Goal: Navigation & Orientation: Find specific page/section

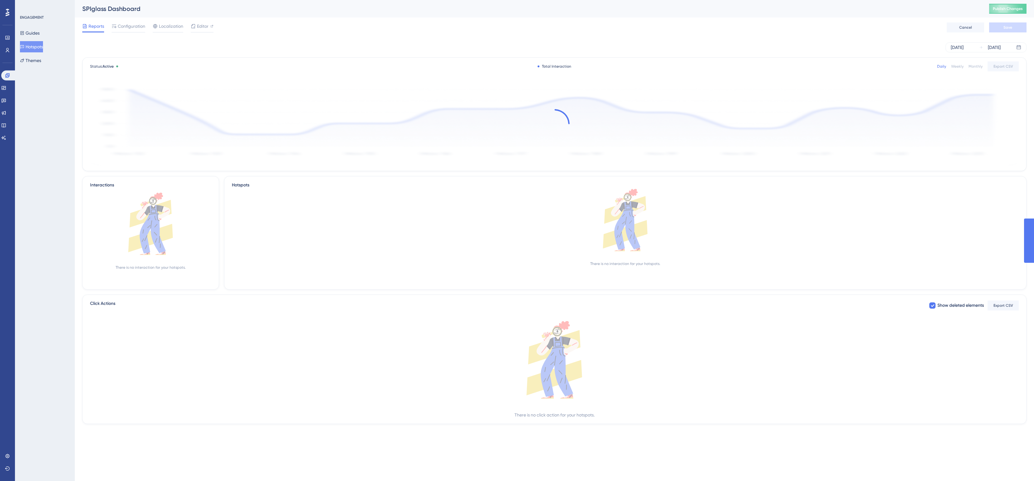
click at [1011, 8] on span "Publish Changes" at bounding box center [1008, 8] width 30 height 5
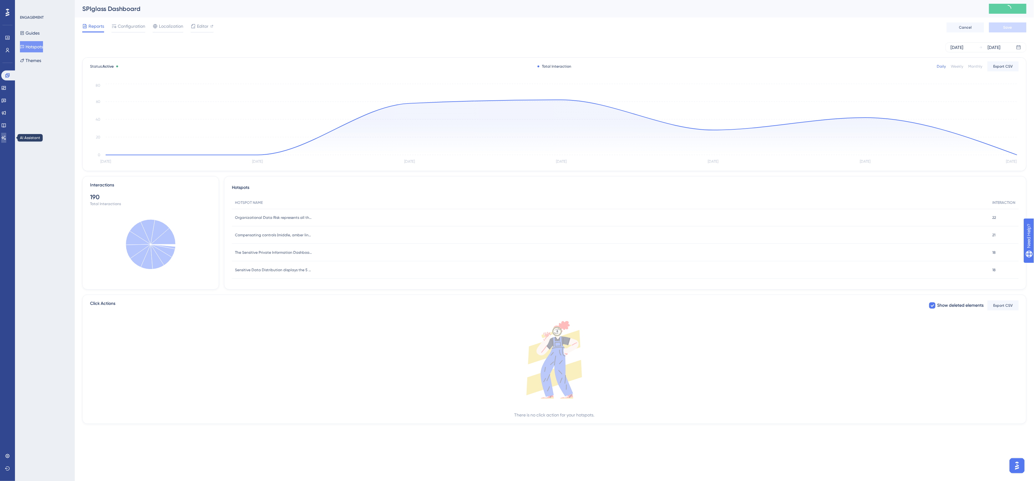
click at [6, 134] on link at bounding box center [3, 138] width 5 height 10
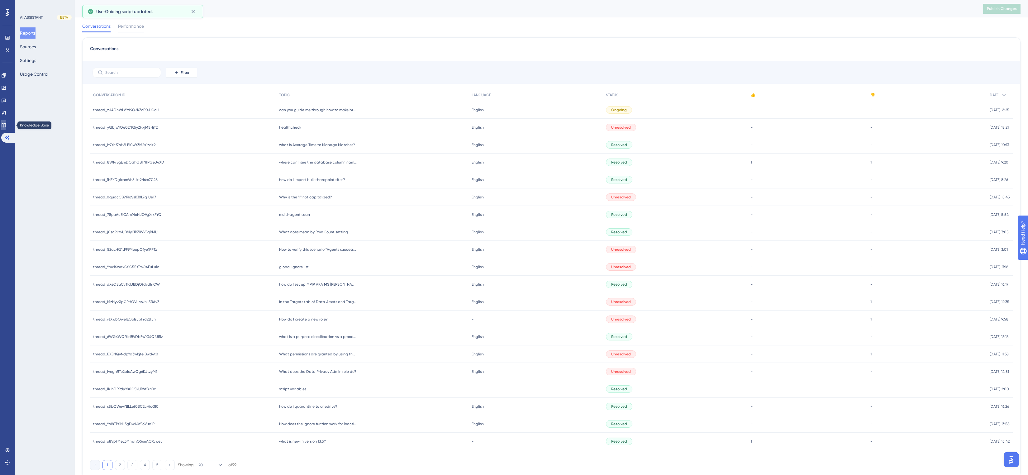
click at [6, 124] on icon at bounding box center [3, 125] width 5 height 5
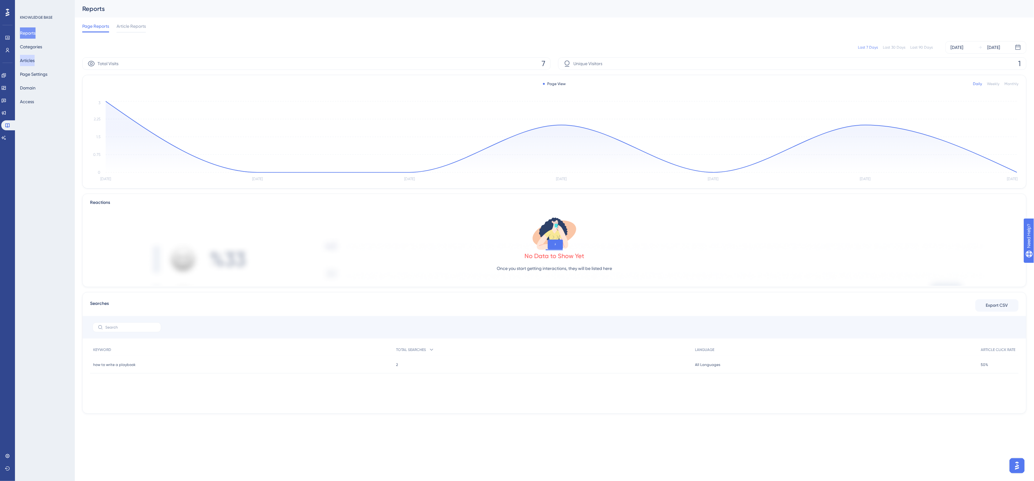
click at [35, 61] on button "Articles" at bounding box center [27, 60] width 15 height 11
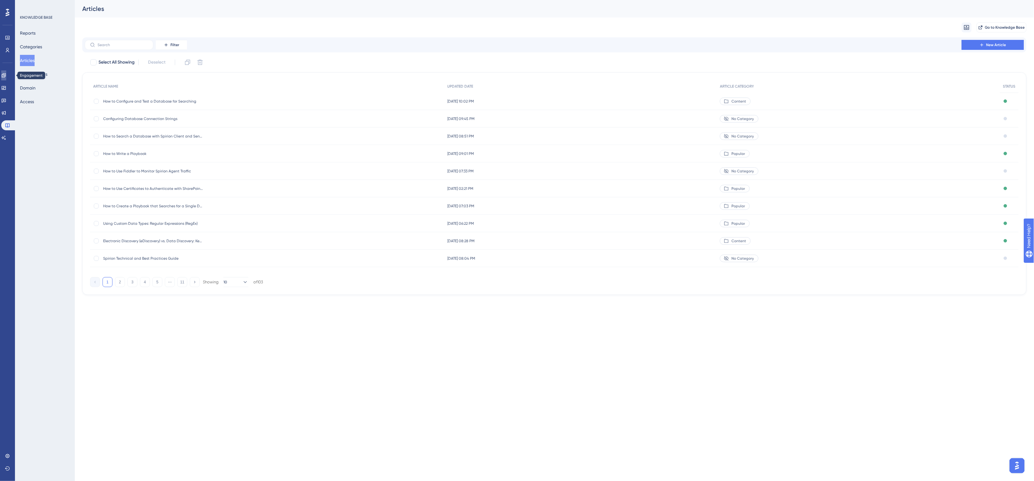
click at [6, 75] on icon at bounding box center [3, 75] width 5 height 5
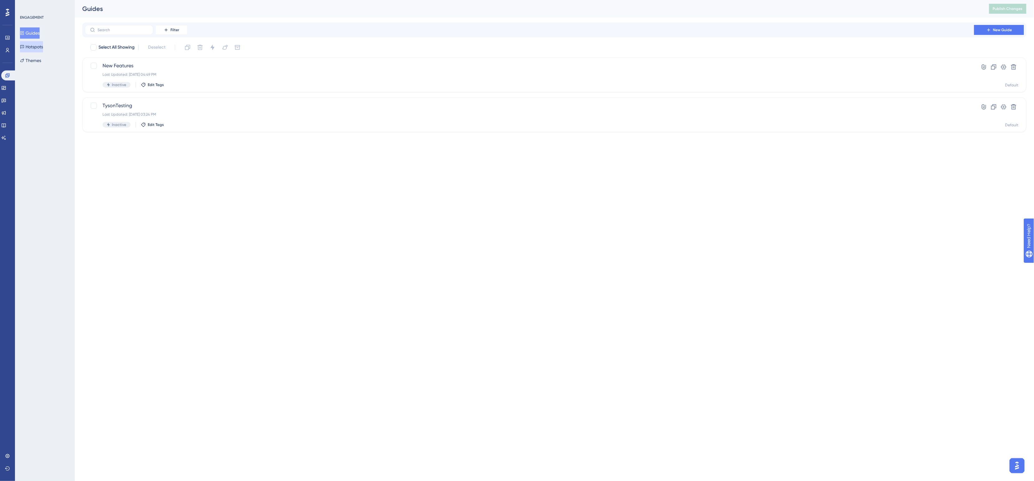
click at [35, 49] on button "Hotspots" at bounding box center [31, 46] width 23 height 11
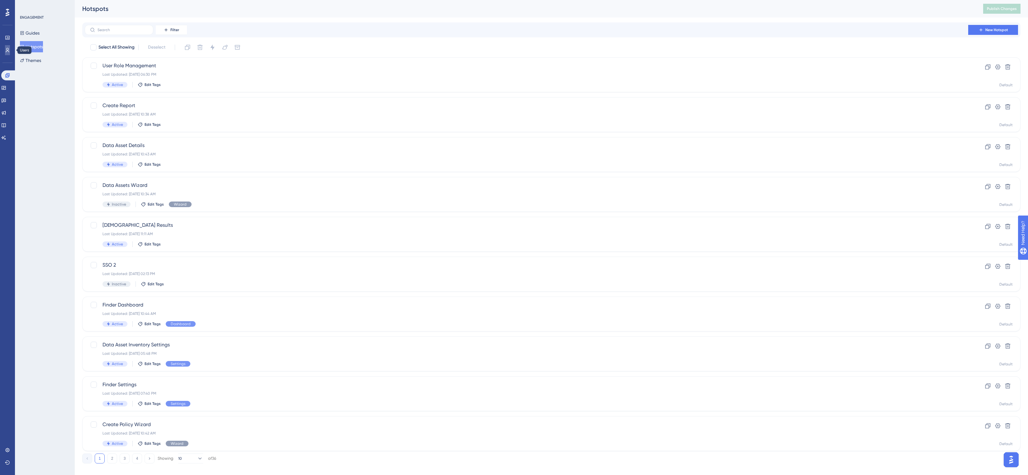
click at [10, 50] on link at bounding box center [7, 50] width 5 height 10
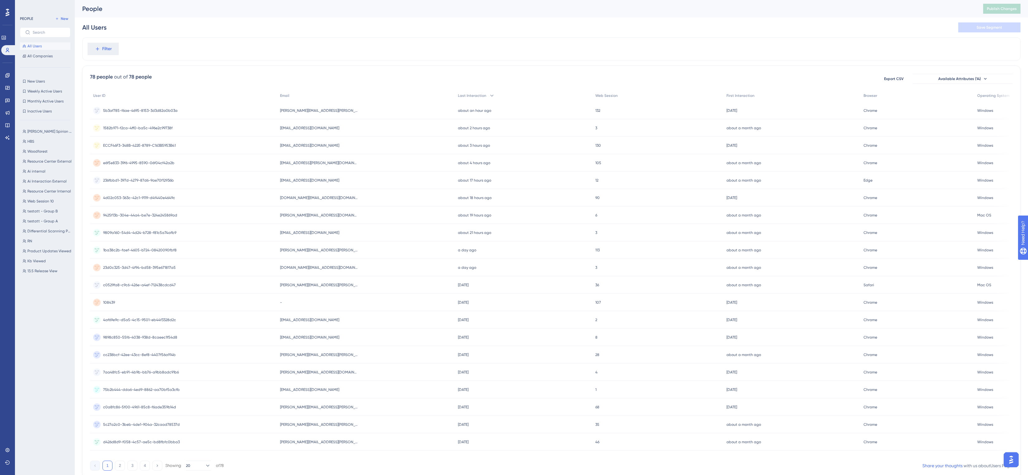
click at [302, 47] on div "Filter" at bounding box center [551, 48] width 939 height 23
click at [405, 127] on div "[EMAIL_ADDRESS][DOMAIN_NAME] [DOMAIN_NAME][EMAIL_ADDRESS][DOMAIN_NAME]" at bounding box center [366, 127] width 178 height 17
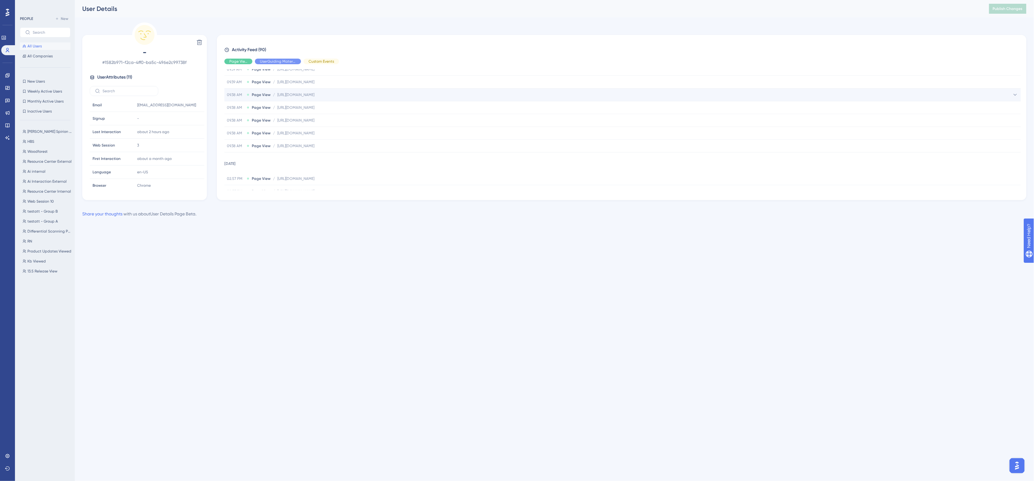
scroll to position [78, 0]
click at [29, 239] on span "RN" at bounding box center [29, 241] width 5 height 5
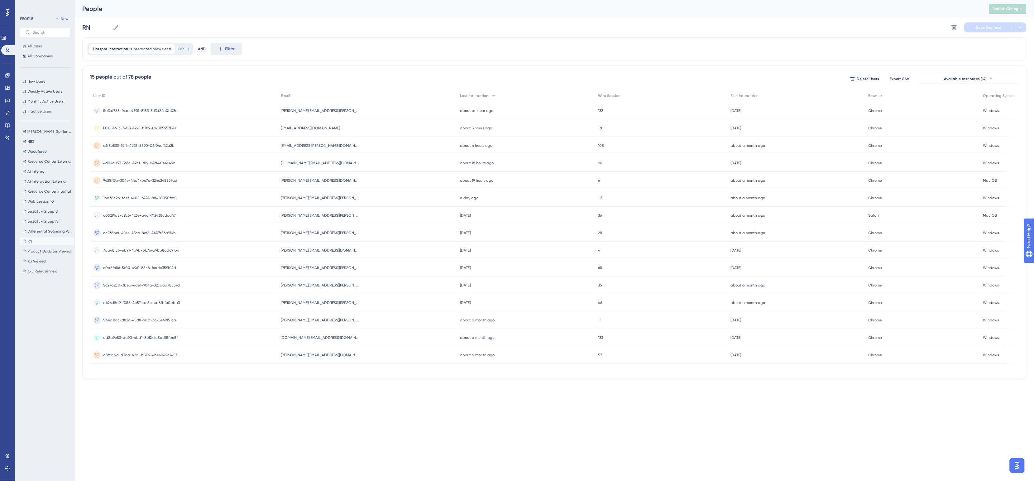
click at [443, 23] on div "RN RN Delete Segment Save Segment" at bounding box center [554, 27] width 944 height 20
